Goal: Use online tool/utility

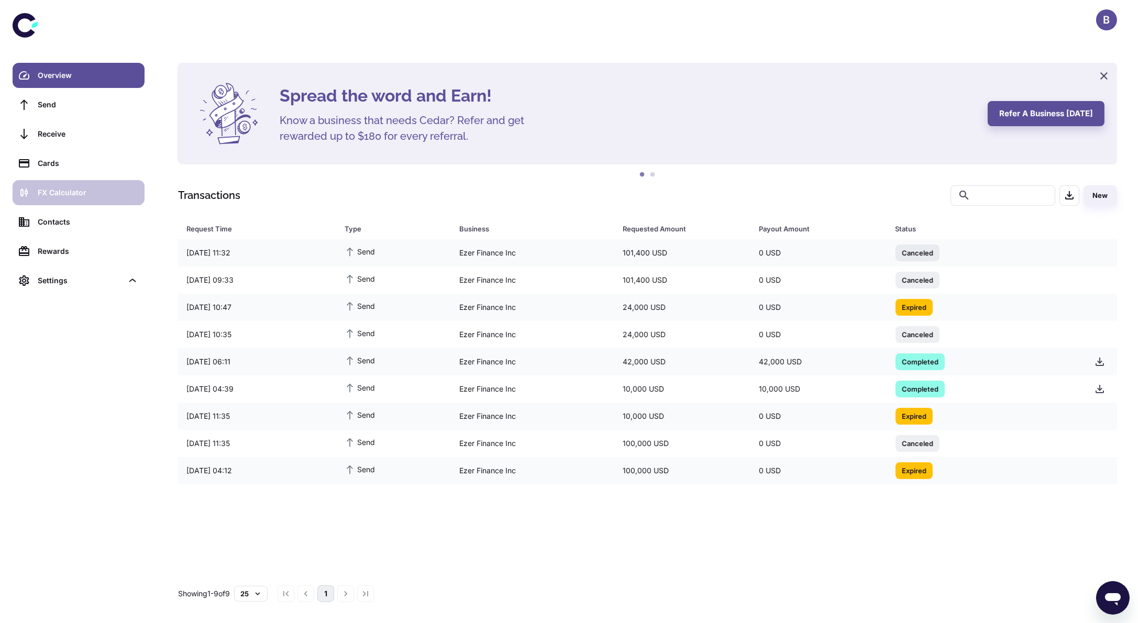
click at [79, 196] on div "FX Calculator" at bounding box center [88, 193] width 101 height 12
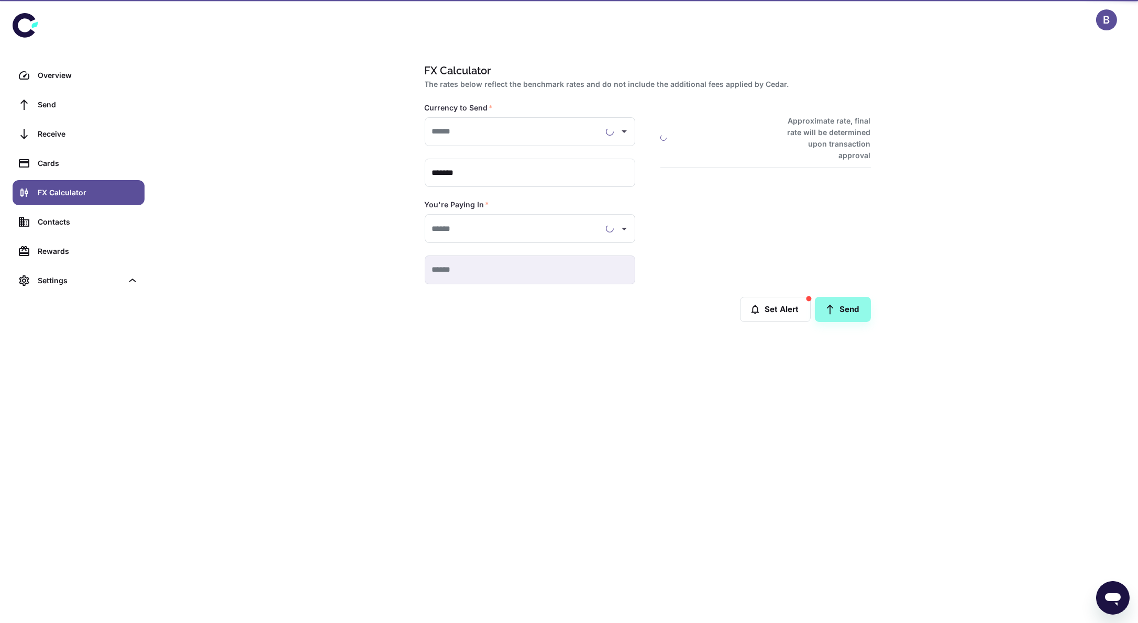
type input "**********"
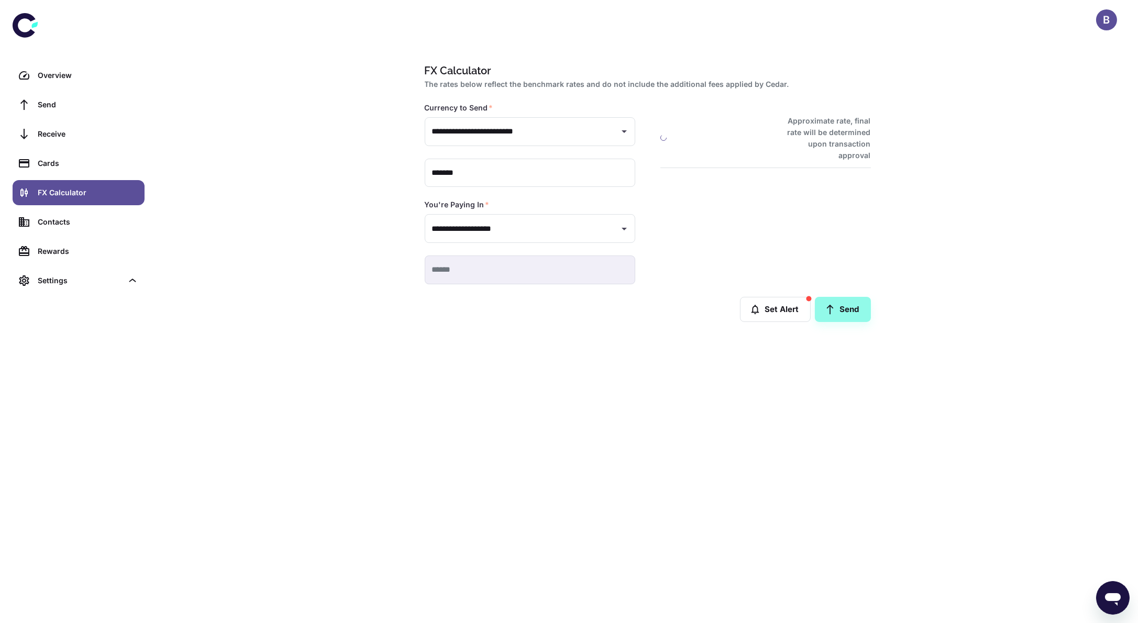
type input "**********"
